Goal: Transaction & Acquisition: Download file/media

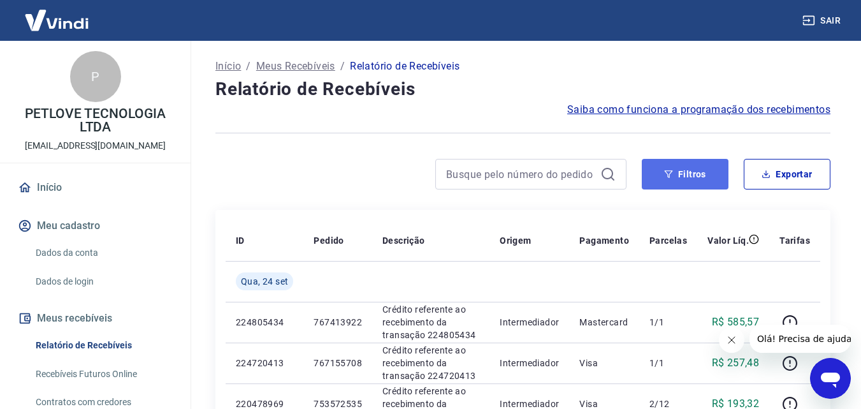
click at [692, 174] on button "Filtros" at bounding box center [685, 174] width 87 height 31
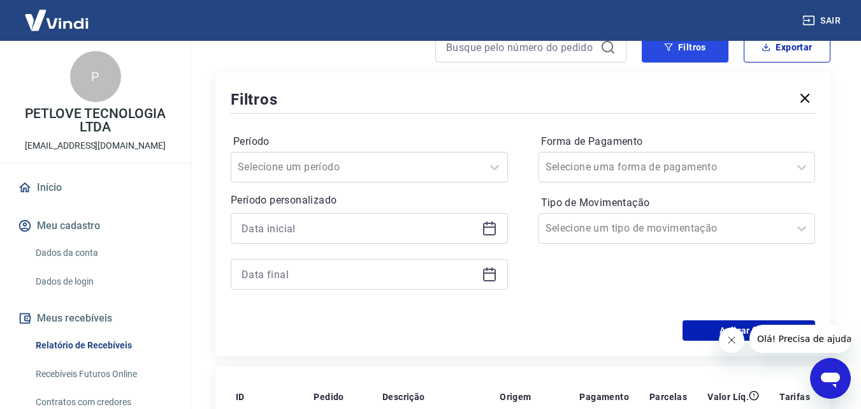
scroll to position [128, 0]
click at [493, 231] on icon at bounding box center [489, 227] width 15 height 15
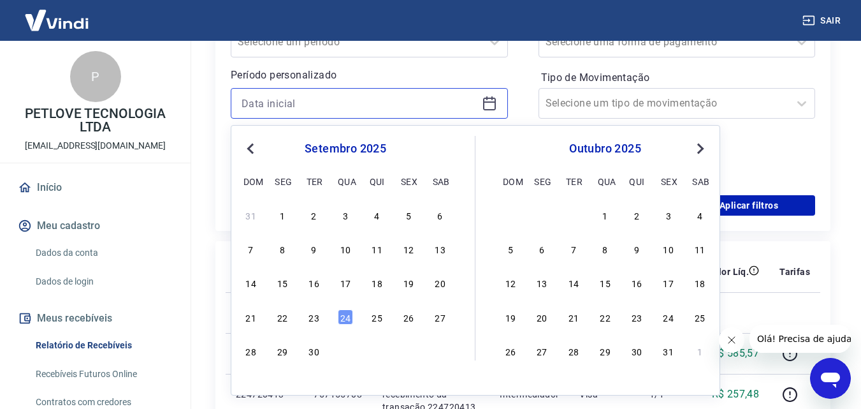
scroll to position [255, 0]
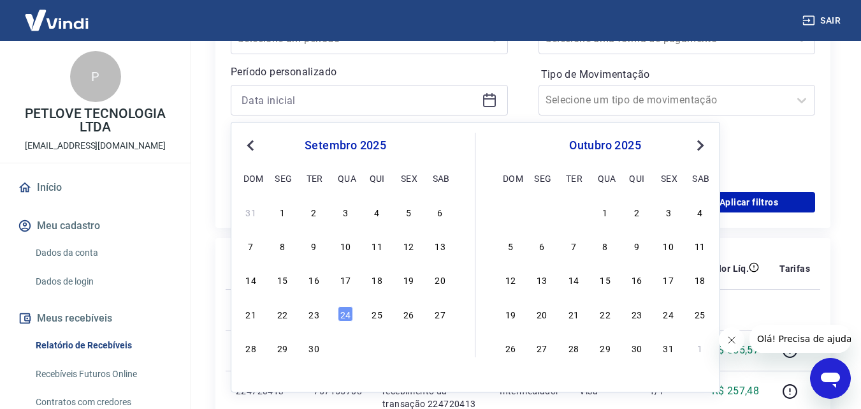
click at [314, 314] on div "23" at bounding box center [314, 313] width 15 height 15
type input "23/09/2025"
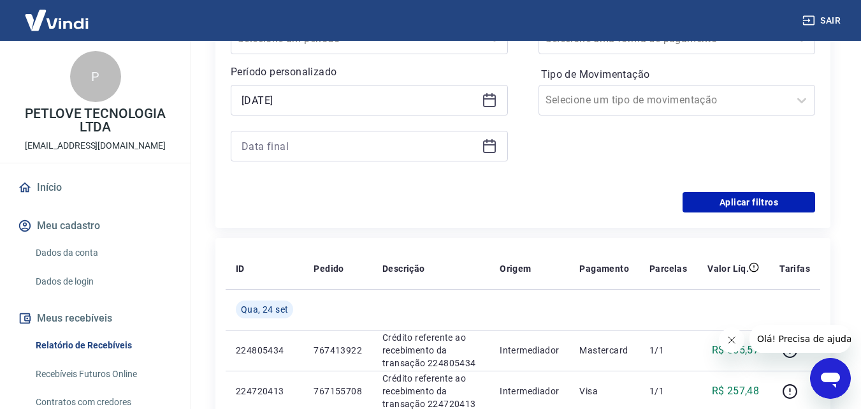
click at [494, 143] on icon at bounding box center [489, 145] width 15 height 15
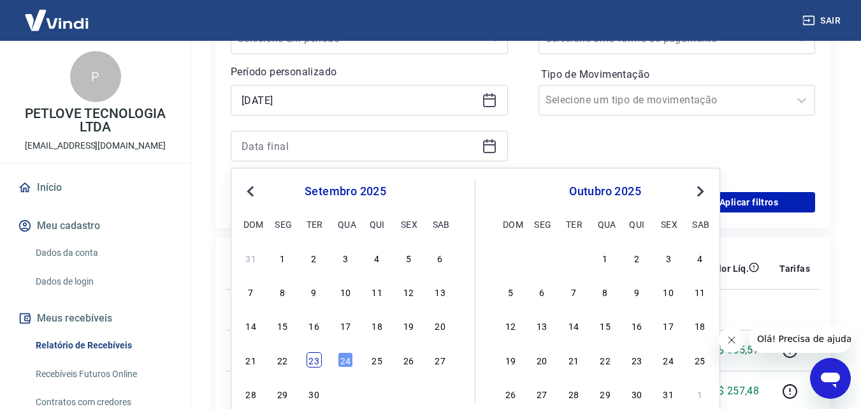
click at [318, 356] on div "23" at bounding box center [314, 359] width 15 height 15
type input "23/09/2025"
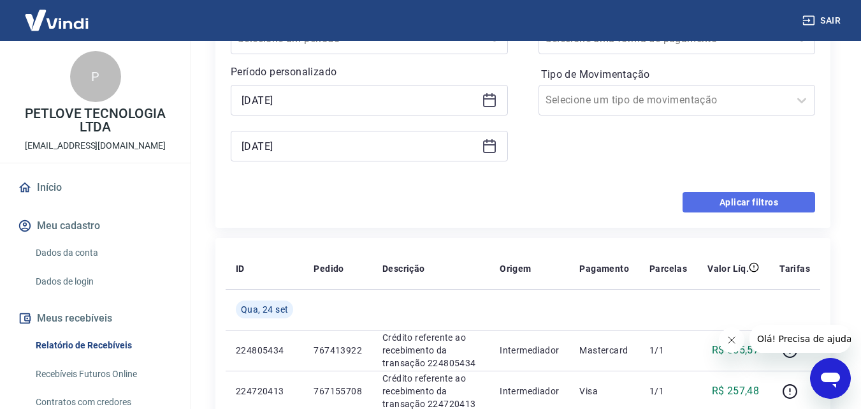
click at [711, 200] on button "Aplicar filtros" at bounding box center [749, 202] width 133 height 20
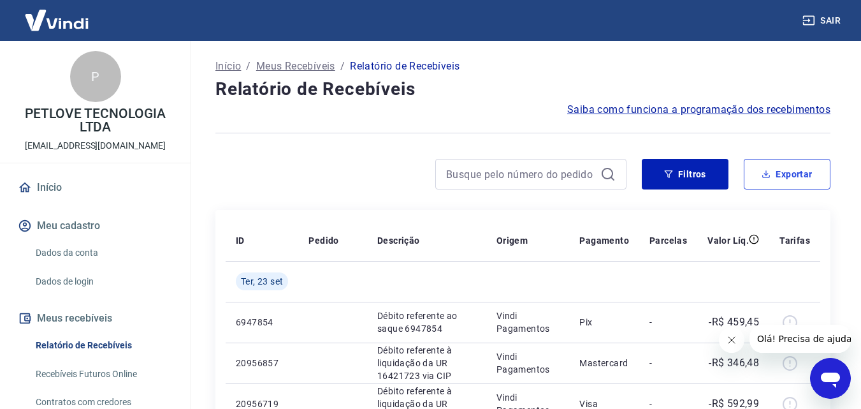
click at [781, 174] on button "Exportar" at bounding box center [787, 174] width 87 height 31
type input "23/09/2025"
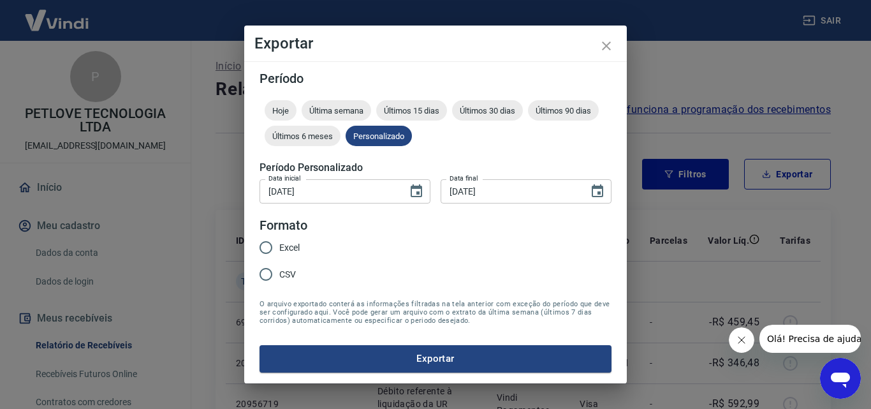
click at [285, 249] on span "Excel" at bounding box center [289, 247] width 20 height 13
click at [279, 249] on input "Excel" at bounding box center [265, 247] width 27 height 27
radio input "true"
click at [369, 362] on button "Exportar" at bounding box center [435, 358] width 352 height 27
